Goal: Information Seeking & Learning: Find specific fact

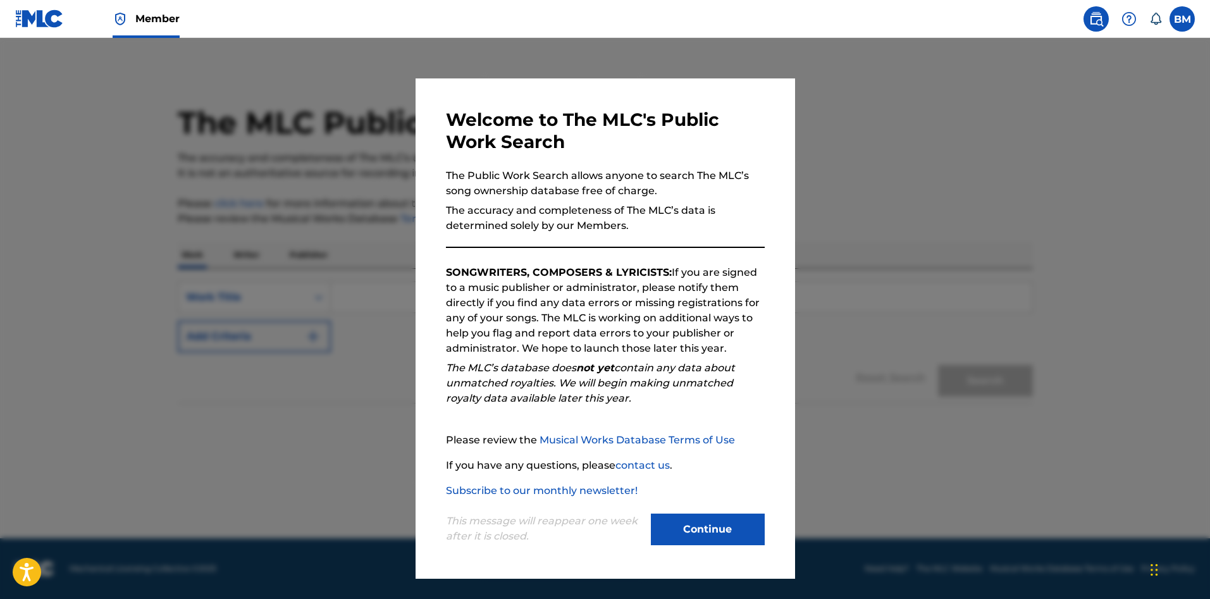
click at [733, 541] on button "Continue" at bounding box center [708, 530] width 114 height 32
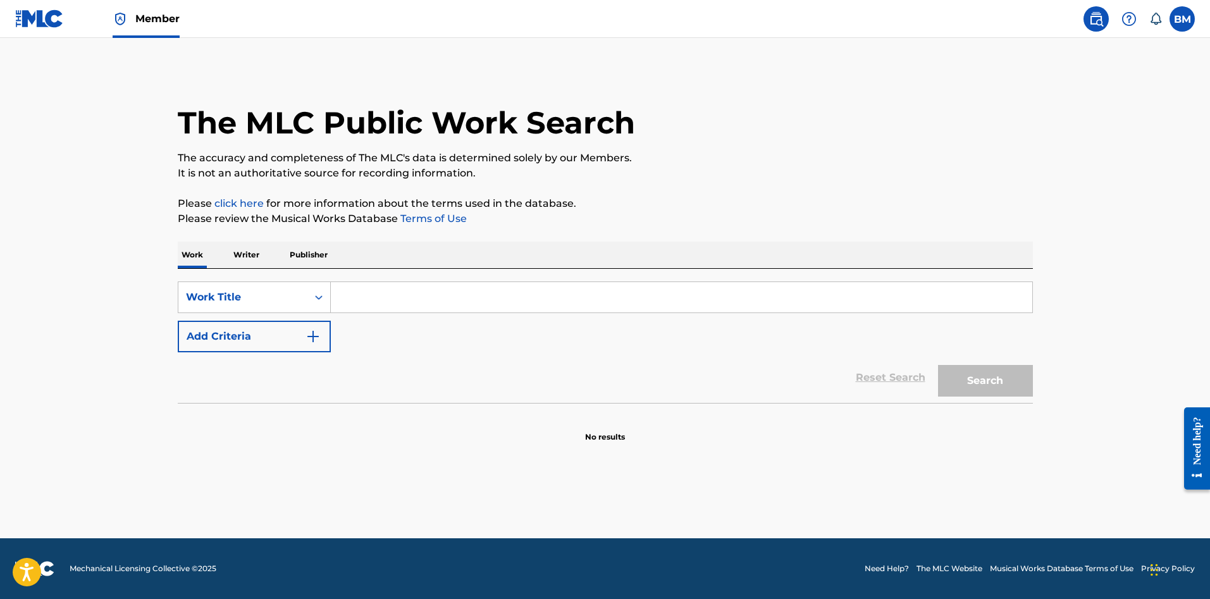
click at [315, 262] on p "Publisher" at bounding box center [309, 255] width 46 height 27
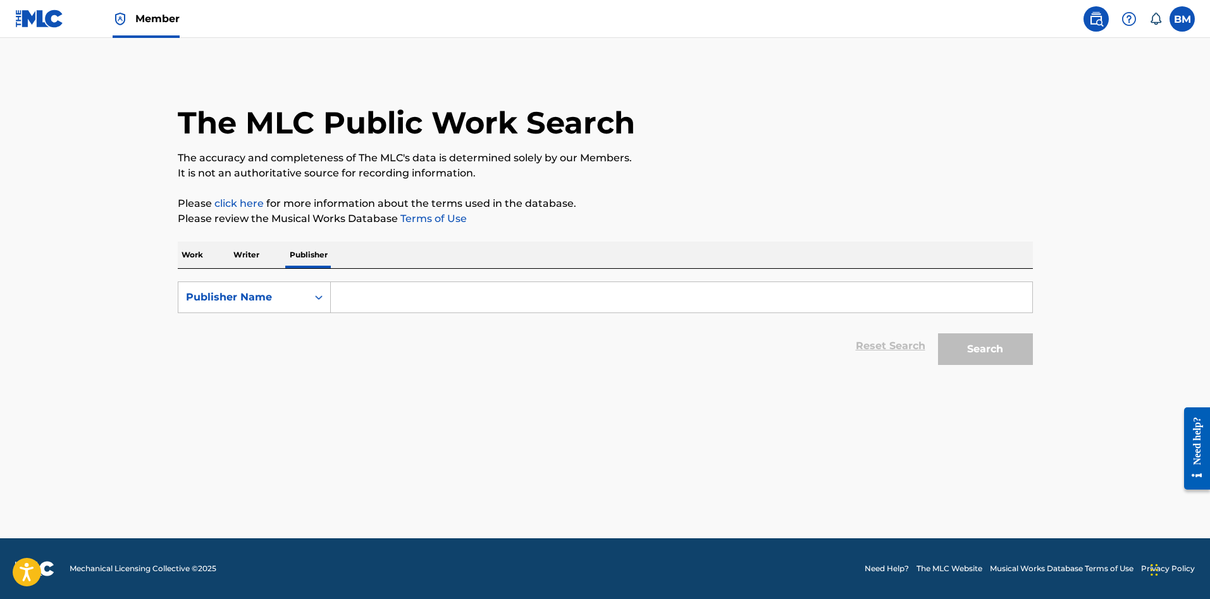
click at [363, 303] on input "Search Form" at bounding box center [682, 297] width 702 height 30
click at [938, 333] on button "Search" at bounding box center [985, 349] width 95 height 32
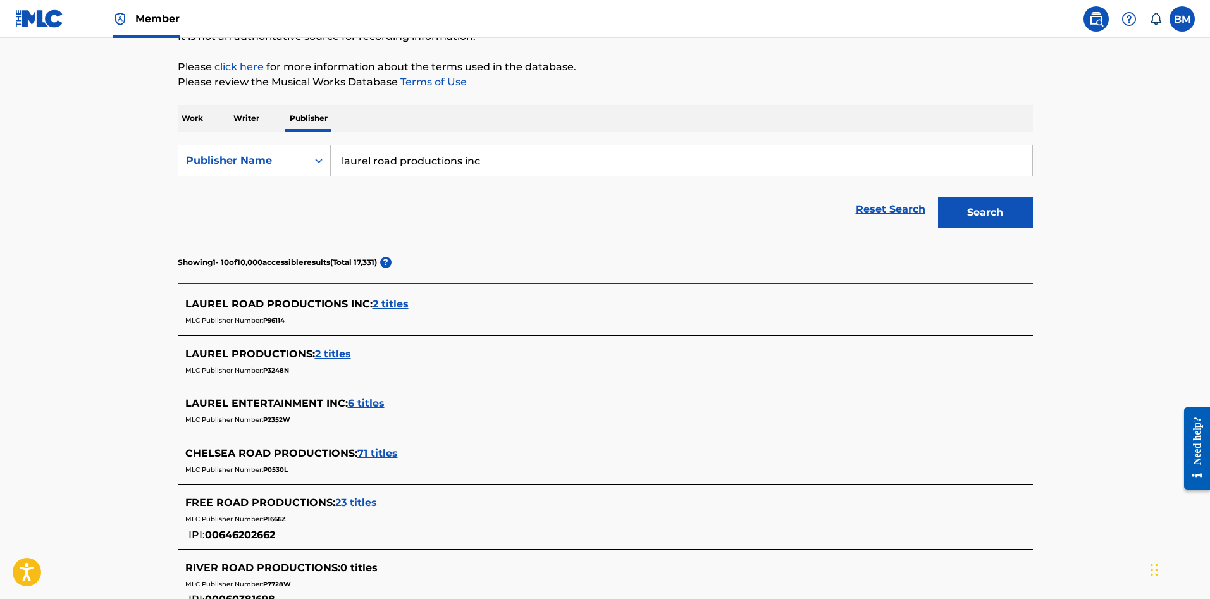
scroll to position [136, 0]
drag, startPoint x: 407, startPoint y: 164, endPoint x: 628, endPoint y: 166, distance: 220.8
click at [628, 166] on input "laurel road productions inc" at bounding box center [682, 161] width 702 height 30
type input "[GEOGRAPHIC_DATA]"
click at [397, 308] on span "2 titles" at bounding box center [391, 305] width 36 height 12
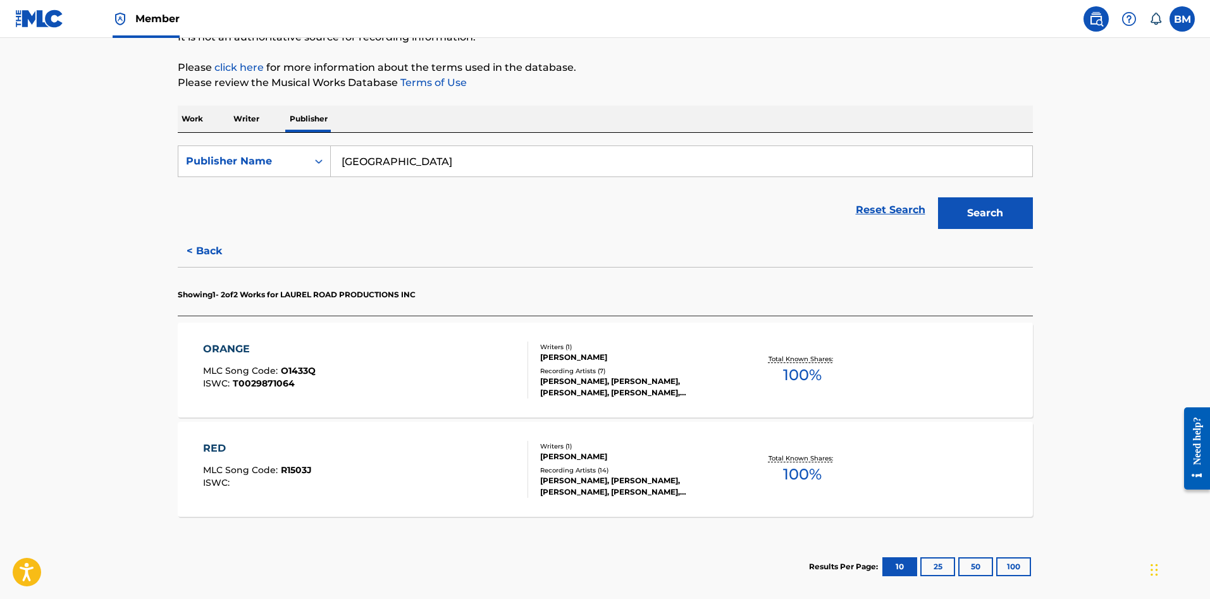
click at [447, 381] on div "ORANGE MLC Song Code : O1433Q ISWC : T0029871064" at bounding box center [365, 370] width 325 height 57
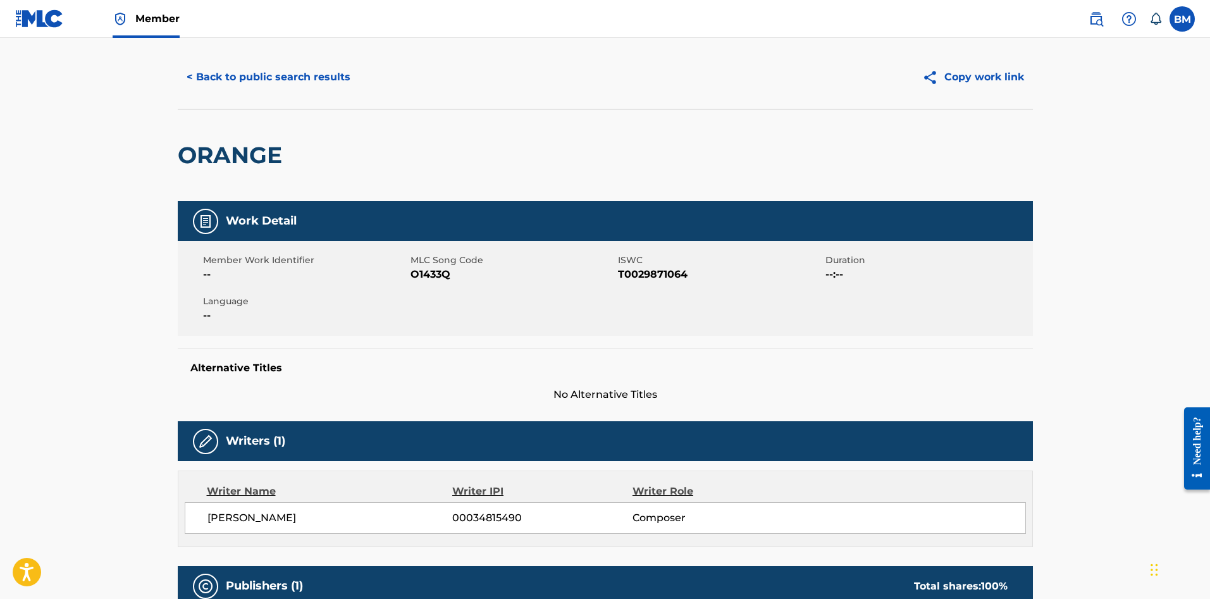
scroll to position [26, 0]
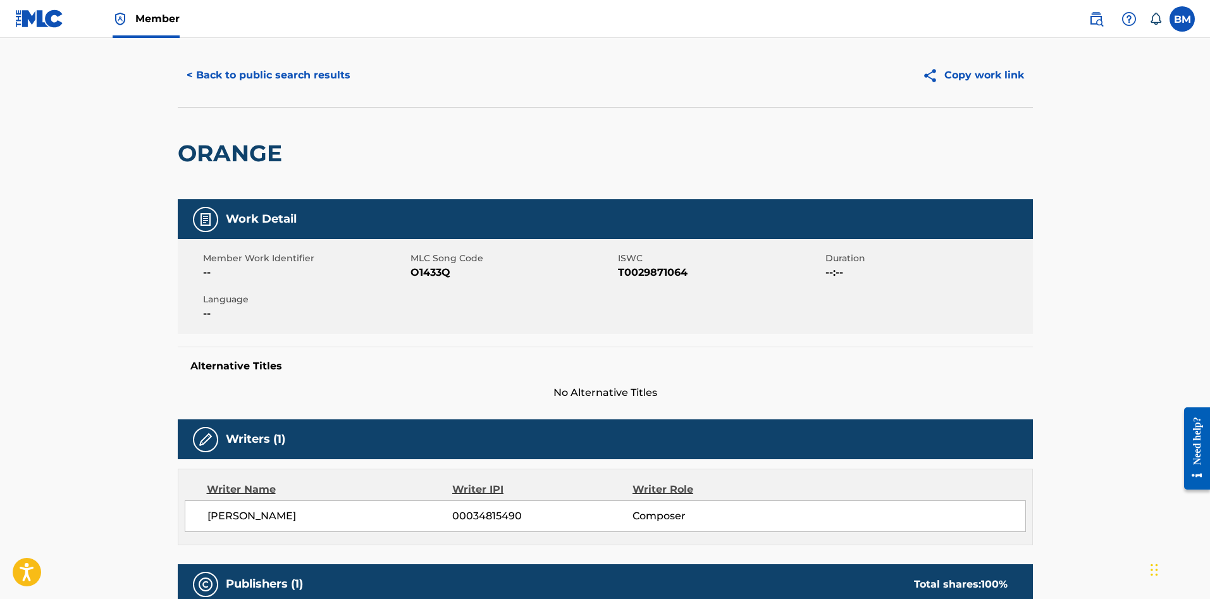
click at [210, 84] on button "< Back to public search results" at bounding box center [269, 75] width 182 height 32
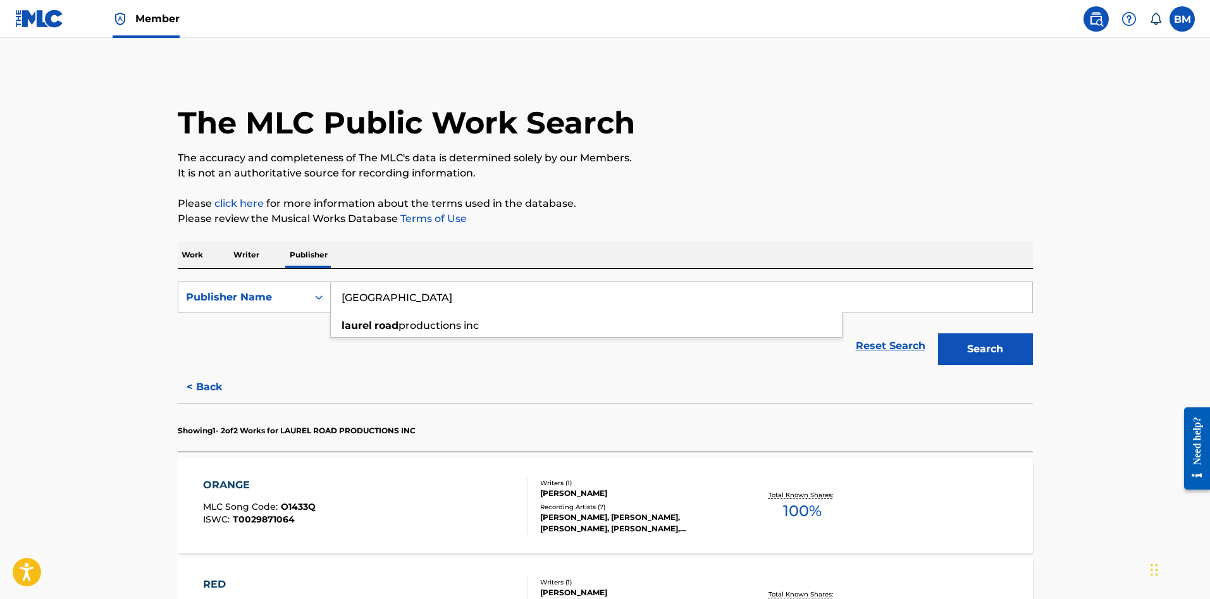
drag, startPoint x: 433, startPoint y: 307, endPoint x: 249, endPoint y: 257, distance: 190.8
click at [249, 257] on div "Work Writer Publisher SearchWithCriteriab296e1d0-27b5-41a8-b206-31029db23861 Pu…" at bounding box center [605, 487] width 855 height 491
click at [390, 340] on div "Reset Search Search" at bounding box center [605, 346] width 855 height 51
click at [366, 282] on input "[GEOGRAPHIC_DATA]" at bounding box center [682, 297] width 702 height 30
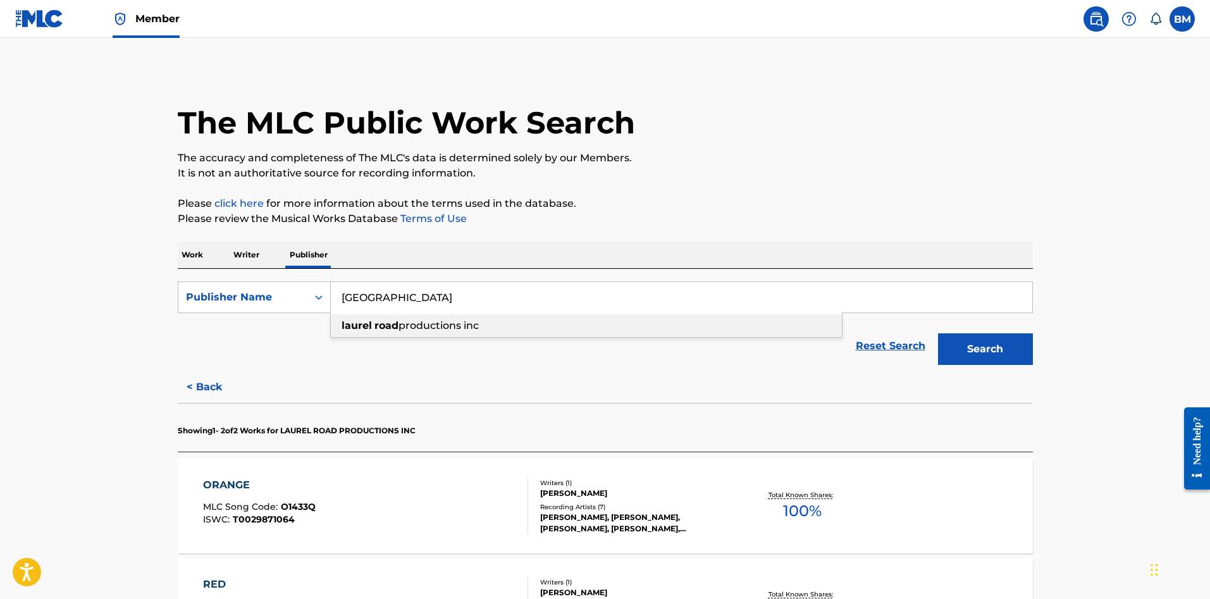
click at [387, 323] on strong "road" at bounding box center [387, 325] width 24 height 12
type input "laurel road productions inc"
click at [1006, 353] on button "Search" at bounding box center [985, 349] width 95 height 32
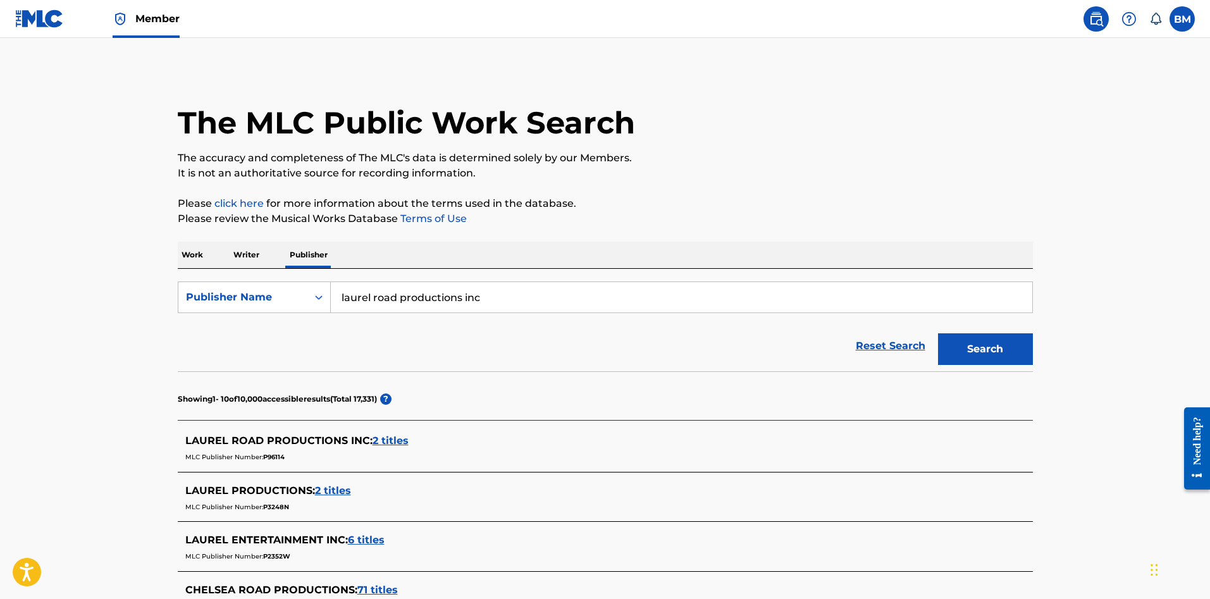
click at [397, 437] on span "2 titles" at bounding box center [391, 441] width 36 height 12
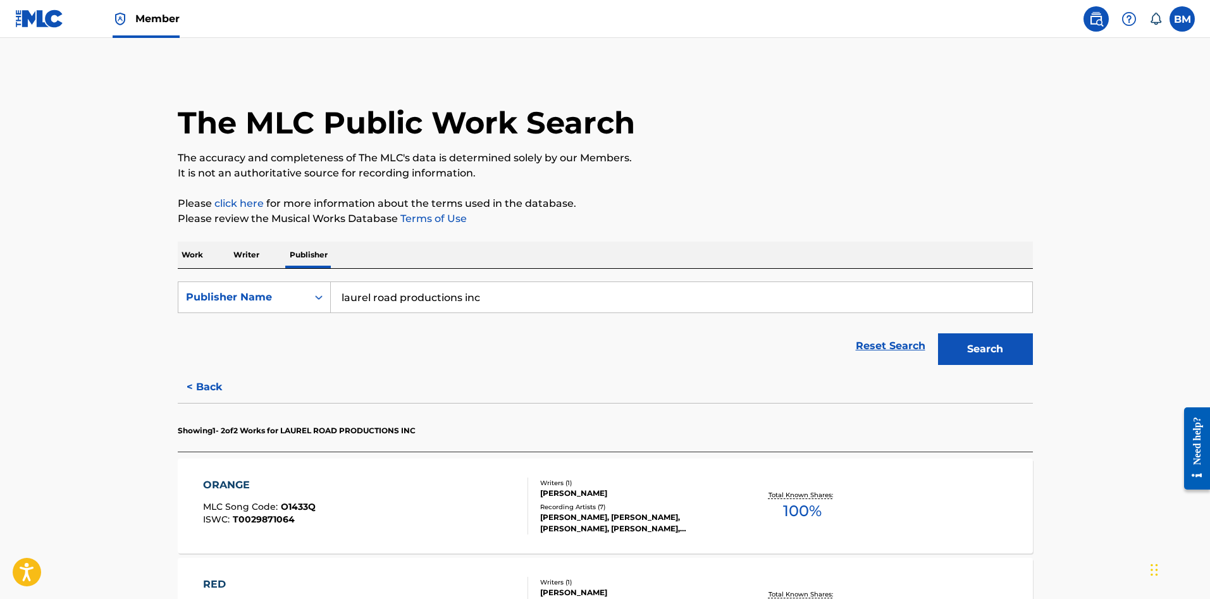
scroll to position [201, 0]
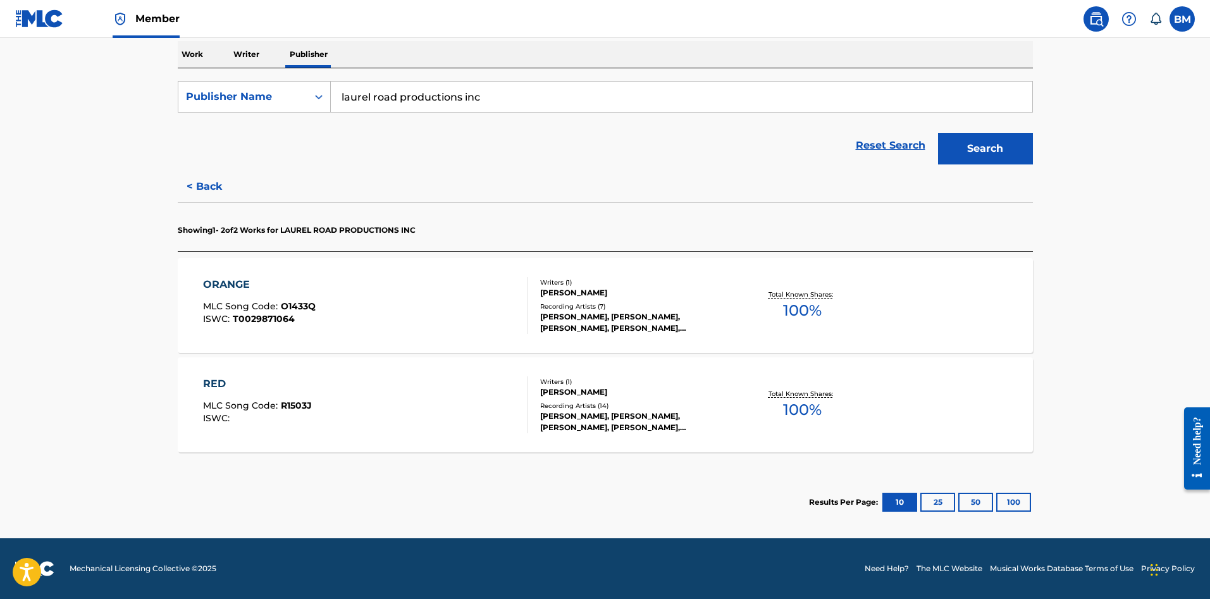
click at [463, 401] on div "RED MLC Song Code : R1503J ISWC :" at bounding box center [365, 404] width 325 height 57
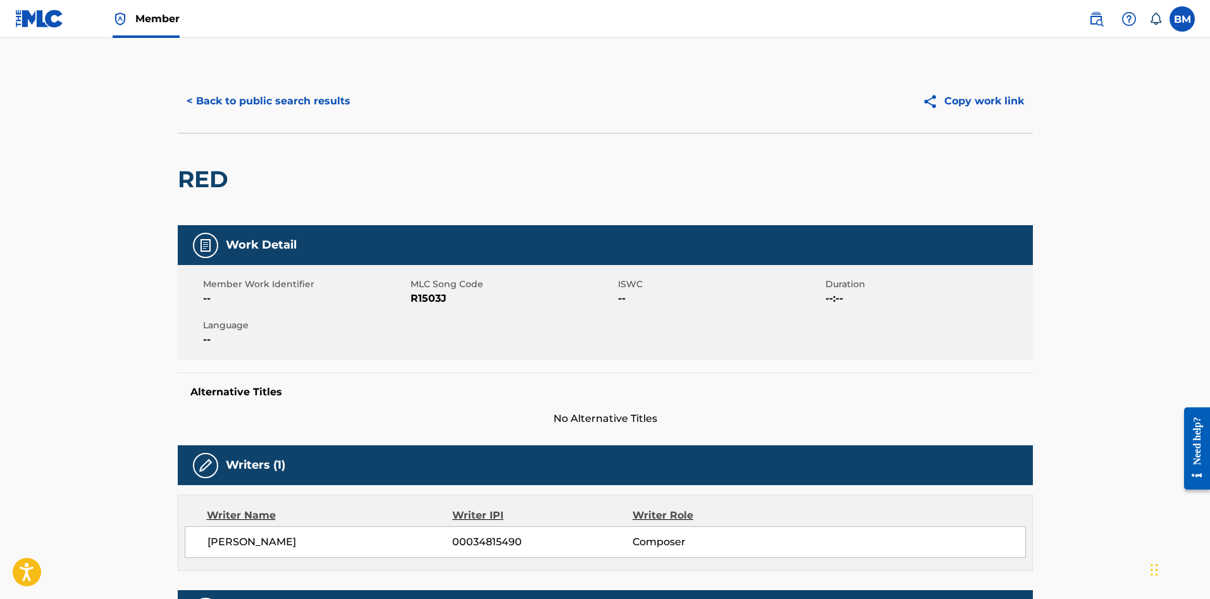
click at [239, 101] on button "< Back to public search results" at bounding box center [269, 101] width 182 height 32
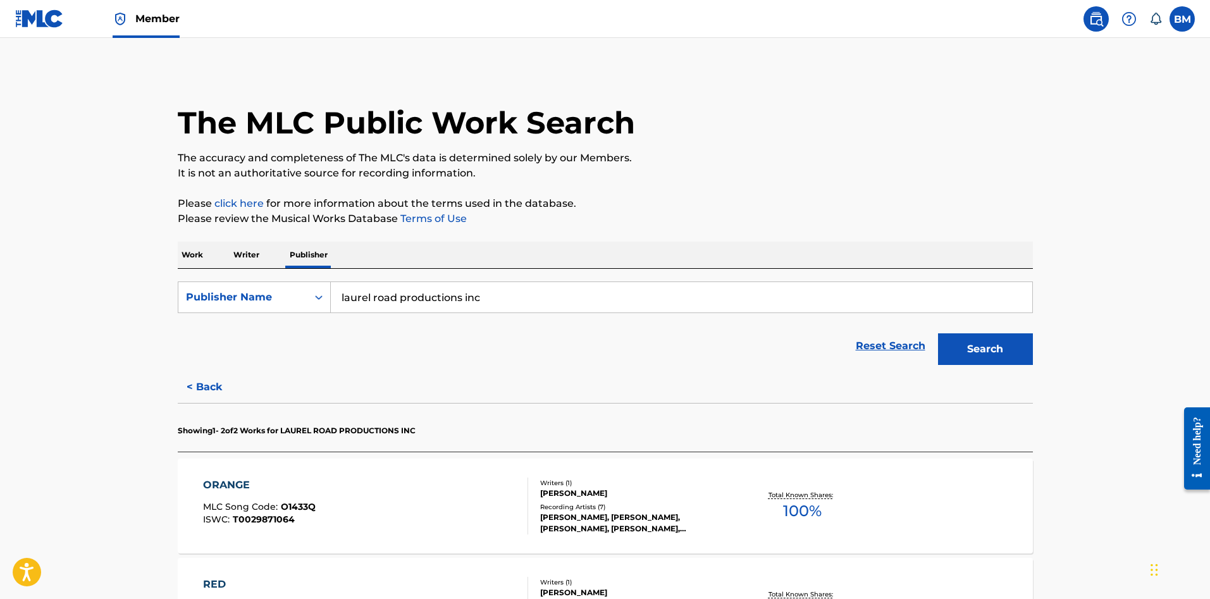
click at [372, 488] on div "ORANGE MLC Song Code : O1433Q ISWC : T0029871064" at bounding box center [365, 506] width 325 height 57
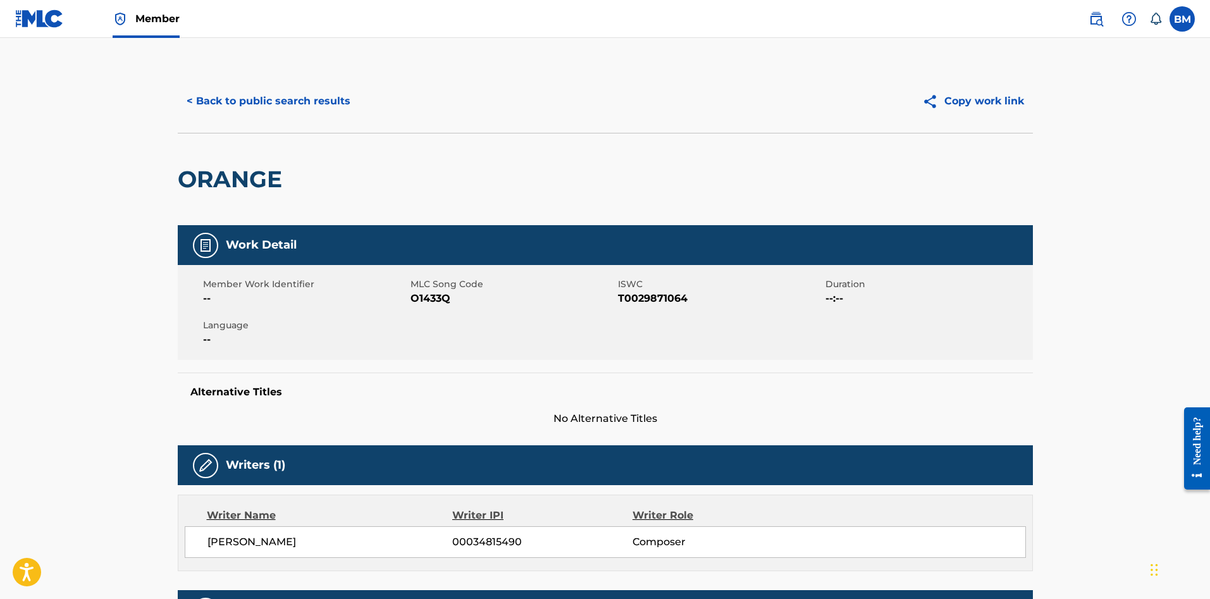
click at [235, 92] on button "< Back to public search results" at bounding box center [269, 101] width 182 height 32
